Goal: Information Seeking & Learning: Learn about a topic

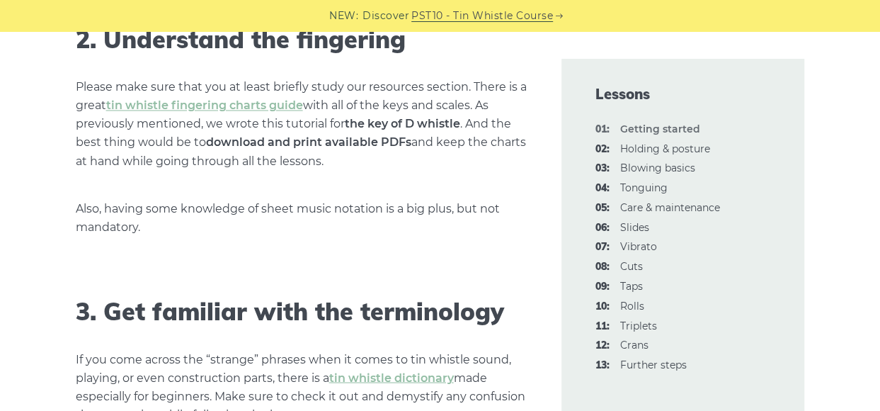
scroll to position [1159, 0]
click at [269, 107] on link "tin whistle fingering charts guide" at bounding box center [204, 104] width 197 height 13
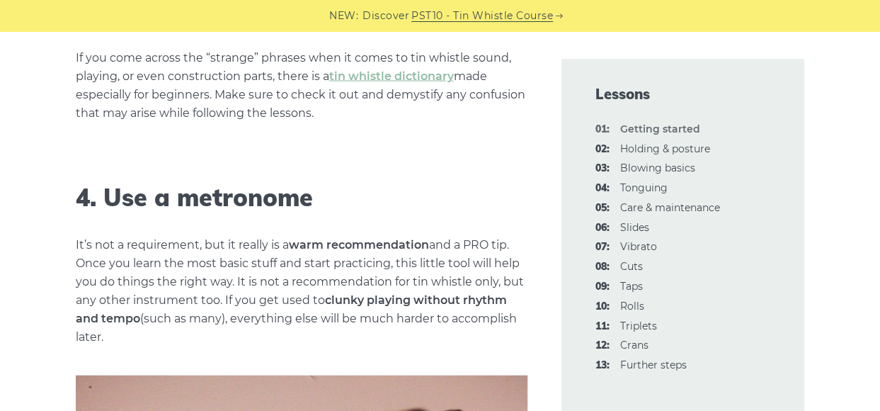
scroll to position [1460, 0]
click at [395, 74] on link "tin whistle dictionary" at bounding box center [391, 75] width 125 height 13
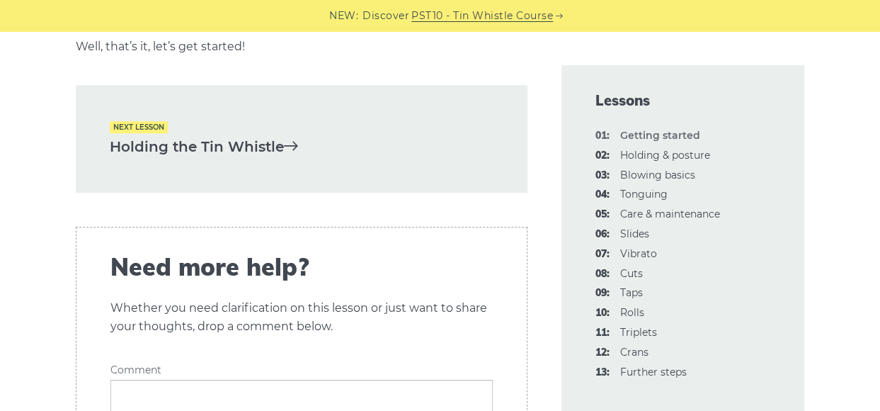
scroll to position [3115, 0]
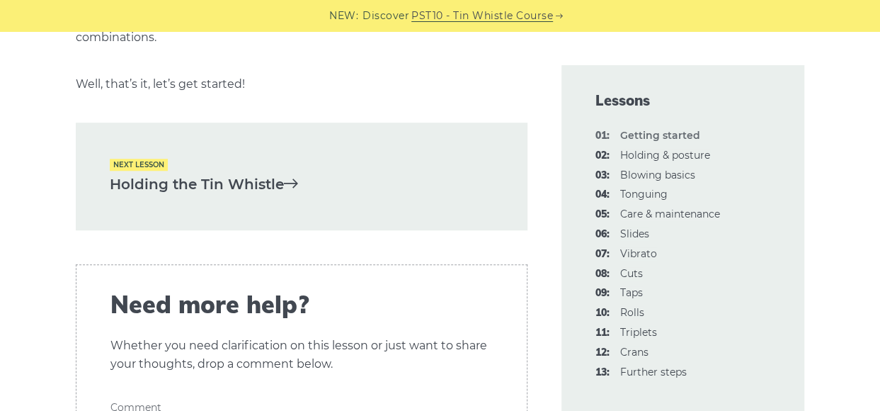
click at [261, 173] on link "Holding the Tin Whistle" at bounding box center [302, 184] width 384 height 23
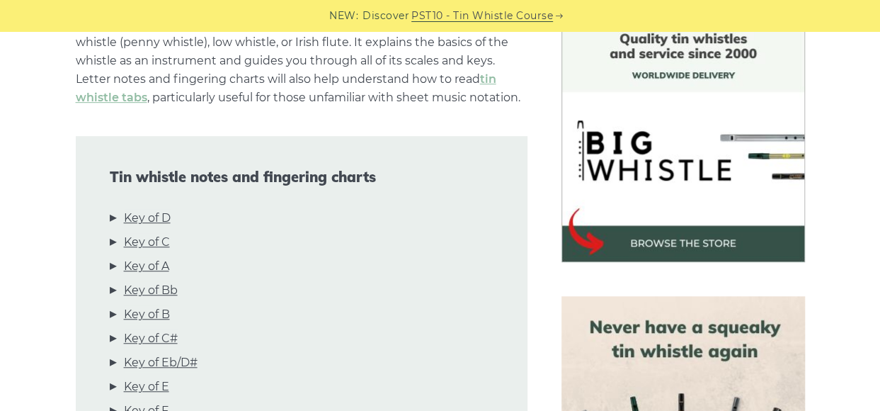
scroll to position [388, 0]
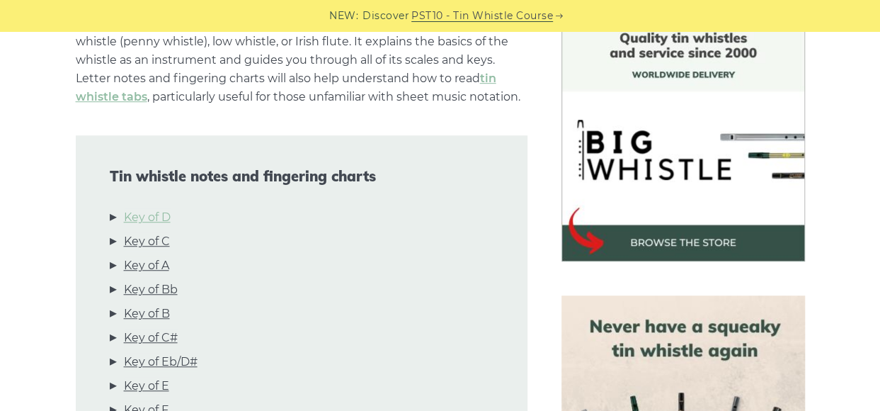
click at [159, 215] on link "Key of D" at bounding box center [147, 217] width 47 height 18
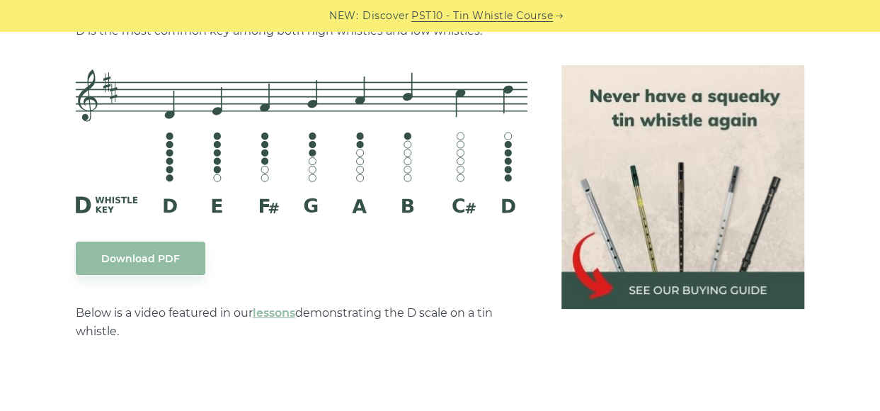
scroll to position [2299, 0]
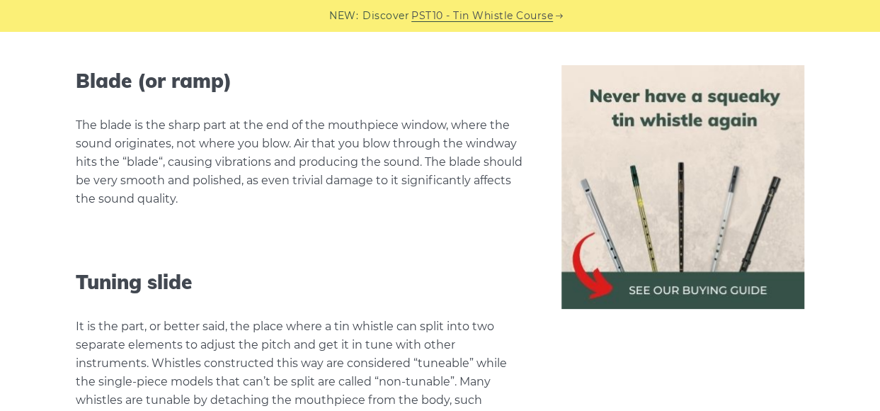
scroll to position [2142, 0]
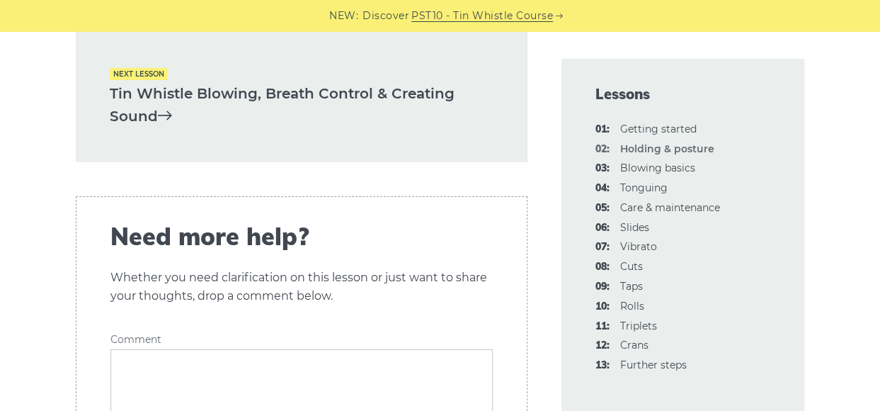
scroll to position [2260, 0]
click at [387, 81] on link "Tin Whistle Blowing, Breath Control & Creating Sound" at bounding box center [302, 104] width 384 height 46
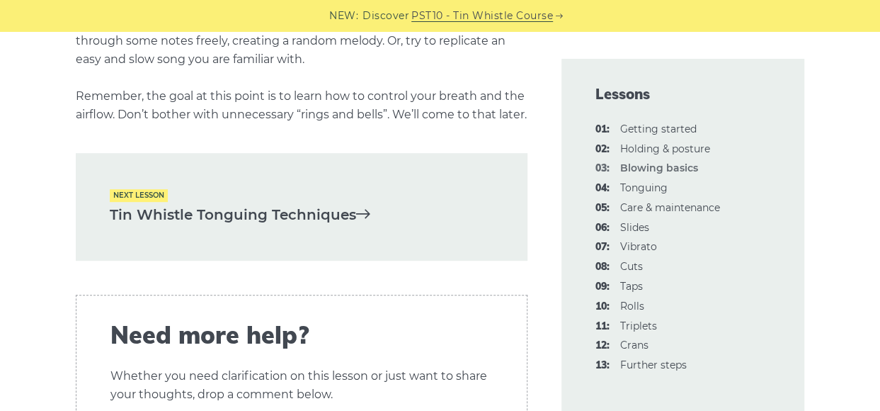
scroll to position [2954, 0]
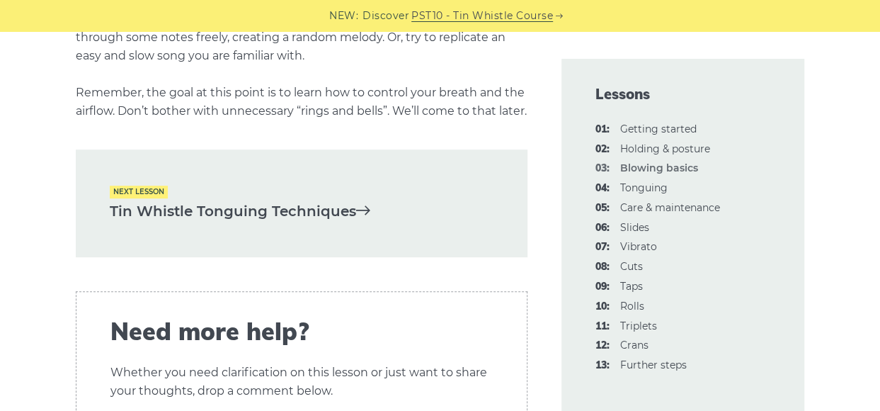
click at [329, 223] on link "Tin Whistle Tonguing Techniques" at bounding box center [302, 211] width 384 height 23
